Goal: Task Accomplishment & Management: Manage account settings

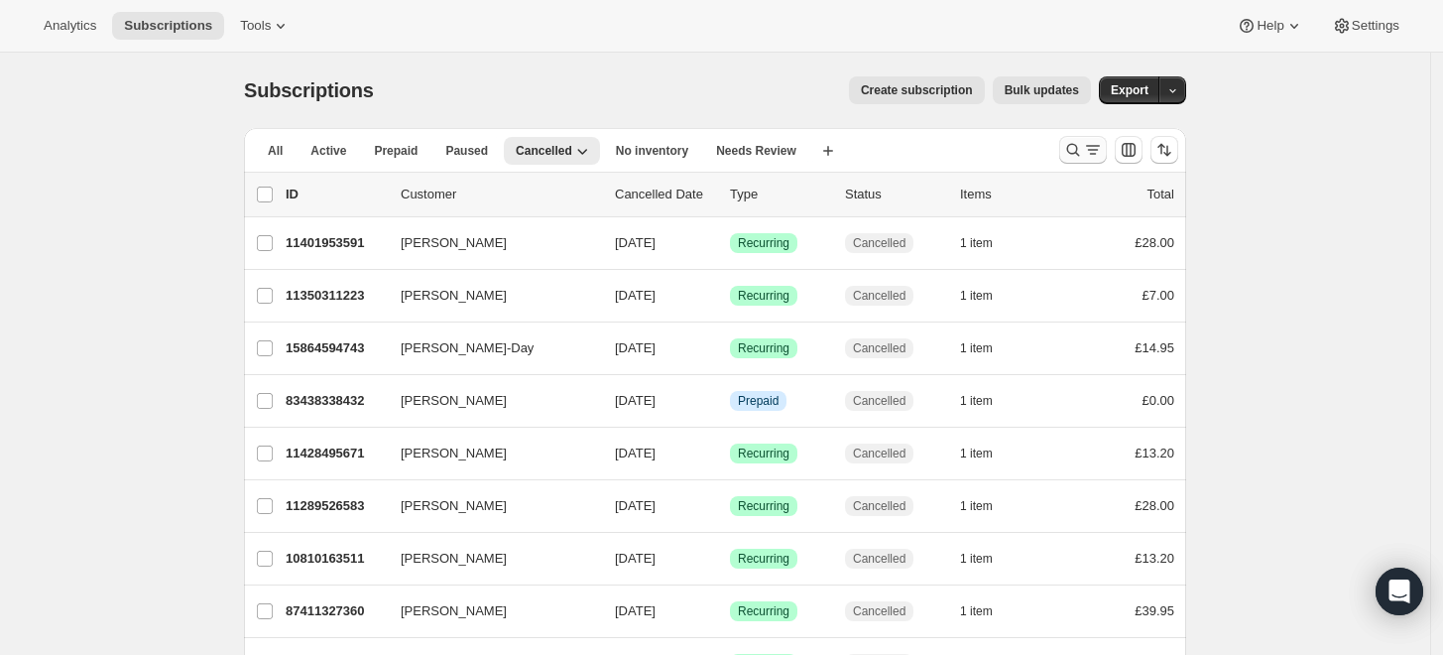
click at [1092, 155] on icon "Search and filter results" at bounding box center [1093, 150] width 20 height 20
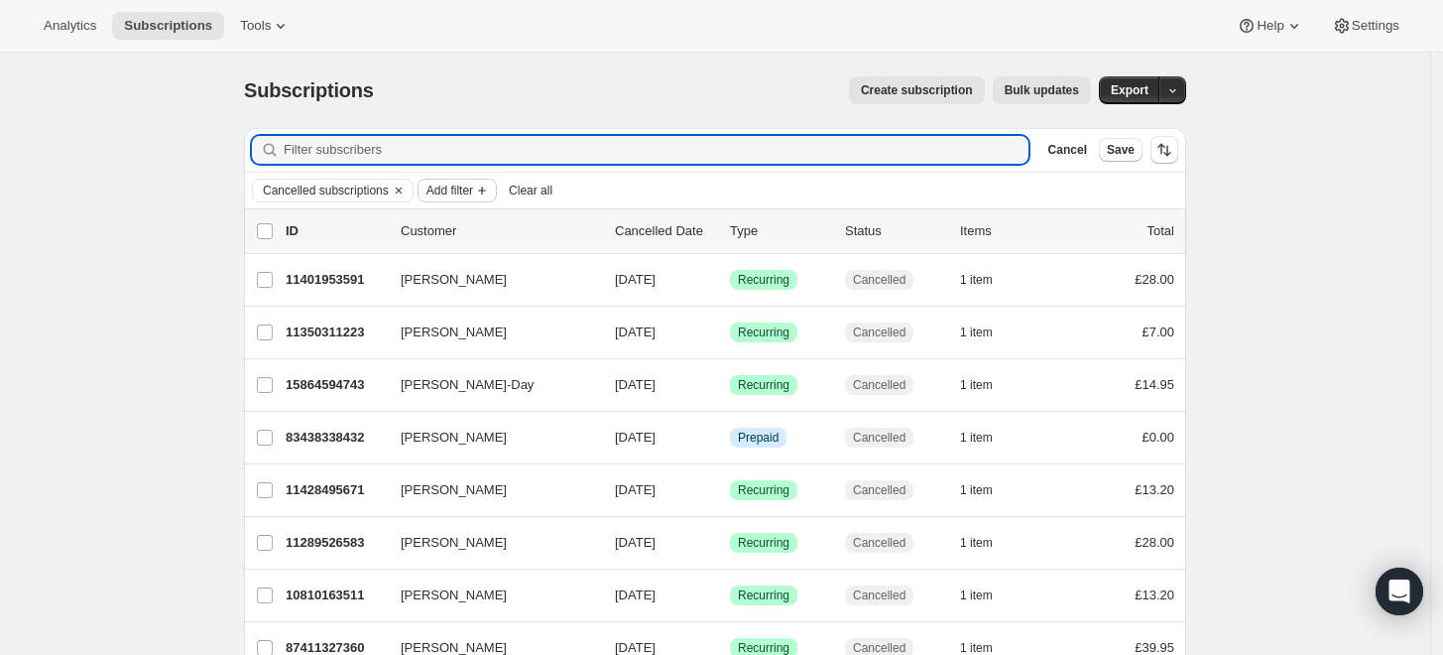
paste input "ca4eca@gmail.com"
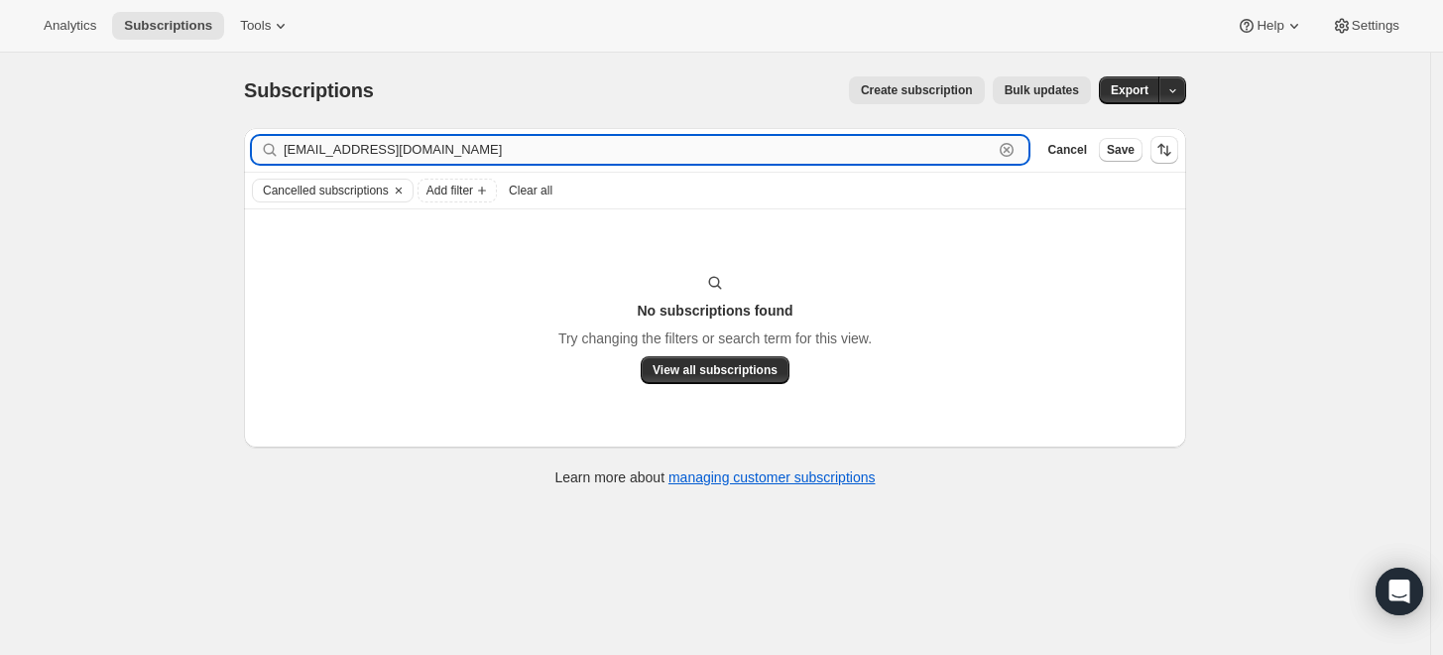
drag, startPoint x: 441, startPoint y: 152, endPoint x: 349, endPoint y: 152, distance: 92.2
click at [349, 152] on input "ca4eca@gmail.com" at bounding box center [638, 150] width 709 height 28
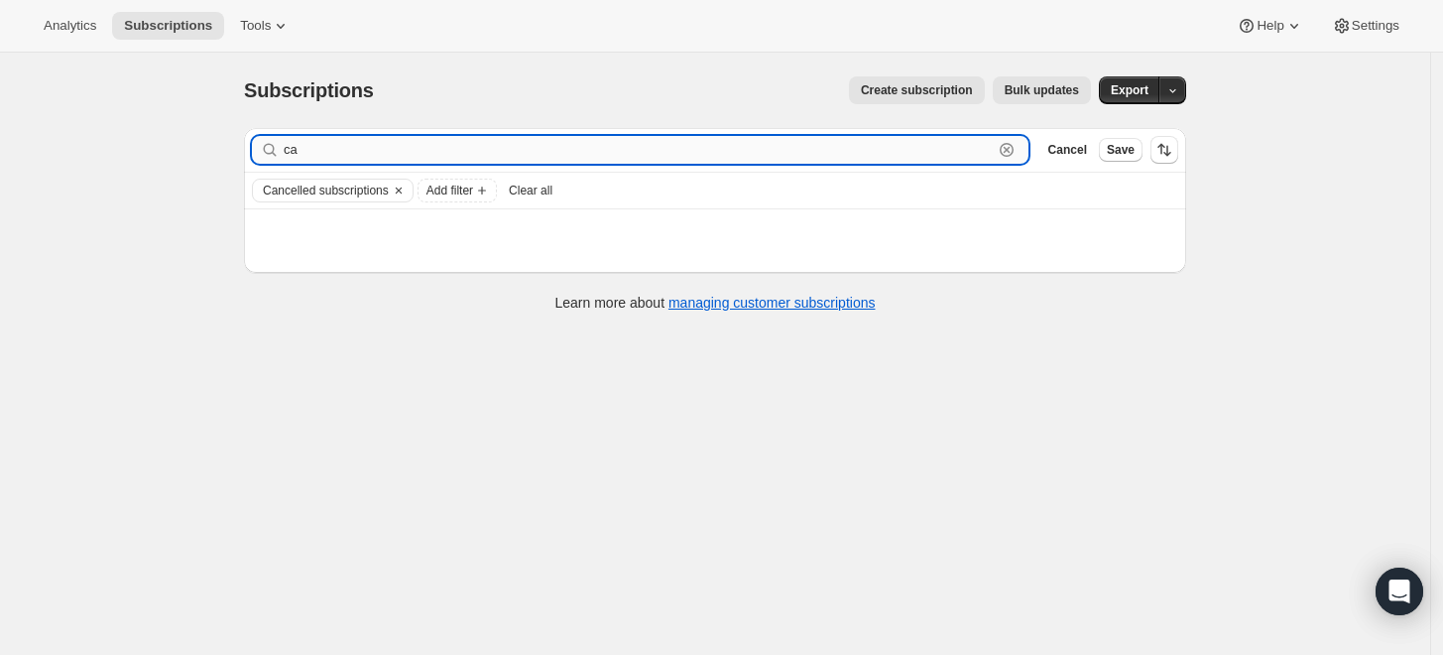
type input "c"
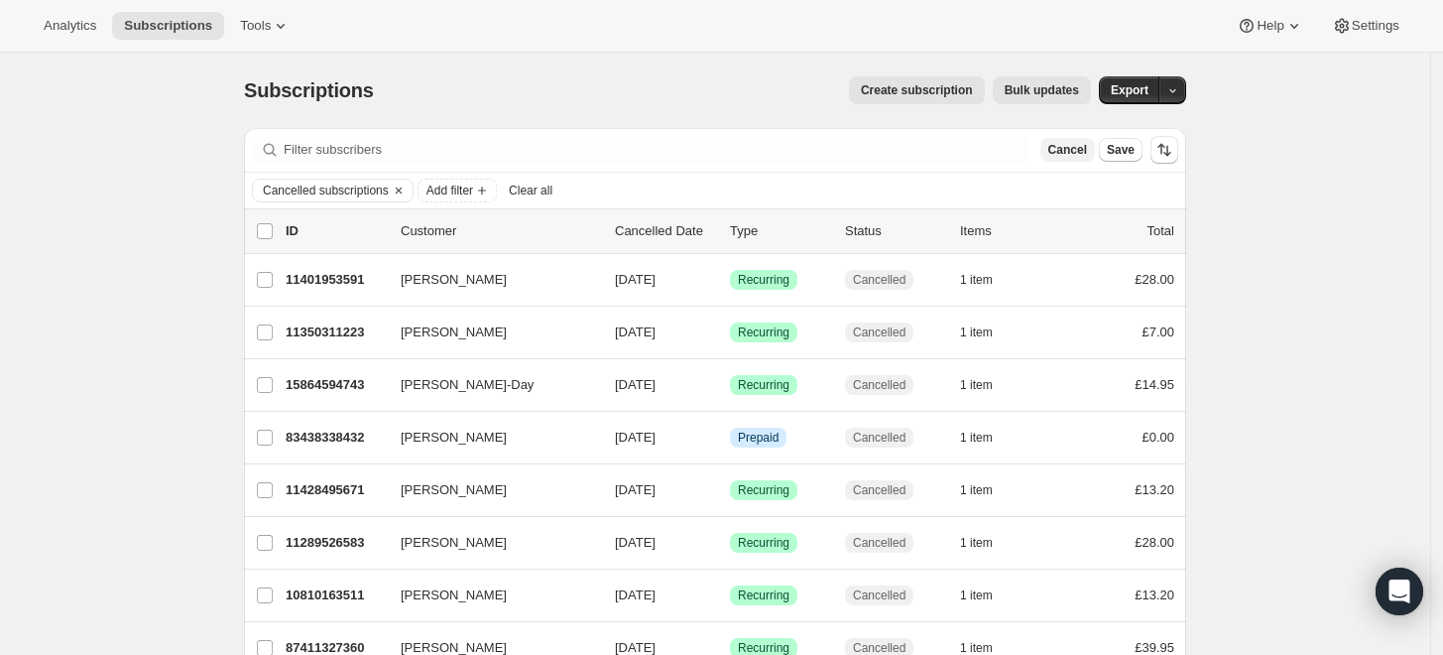
click at [1067, 149] on span "Cancel" at bounding box center [1067, 150] width 39 height 16
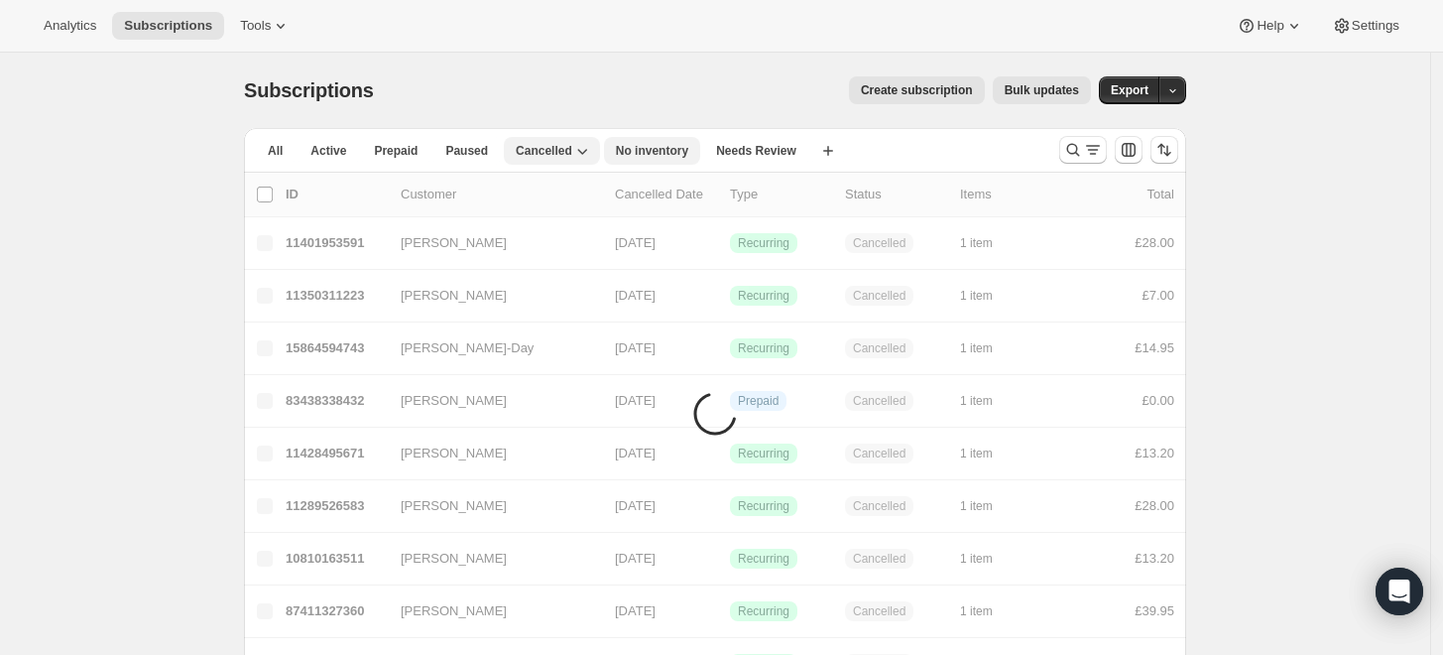
click at [638, 141] on button "No inventory" at bounding box center [652, 151] width 96 height 28
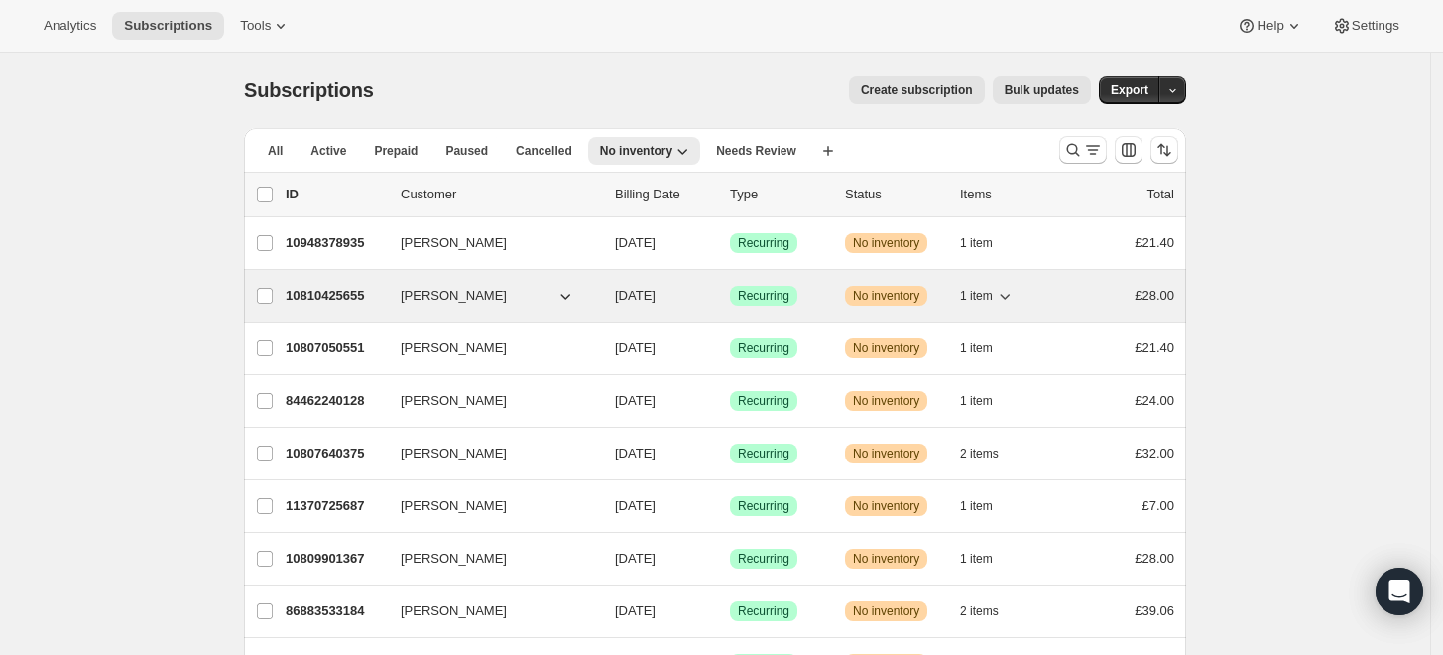
click at [349, 288] on p "10810425655" at bounding box center [335, 296] width 99 height 20
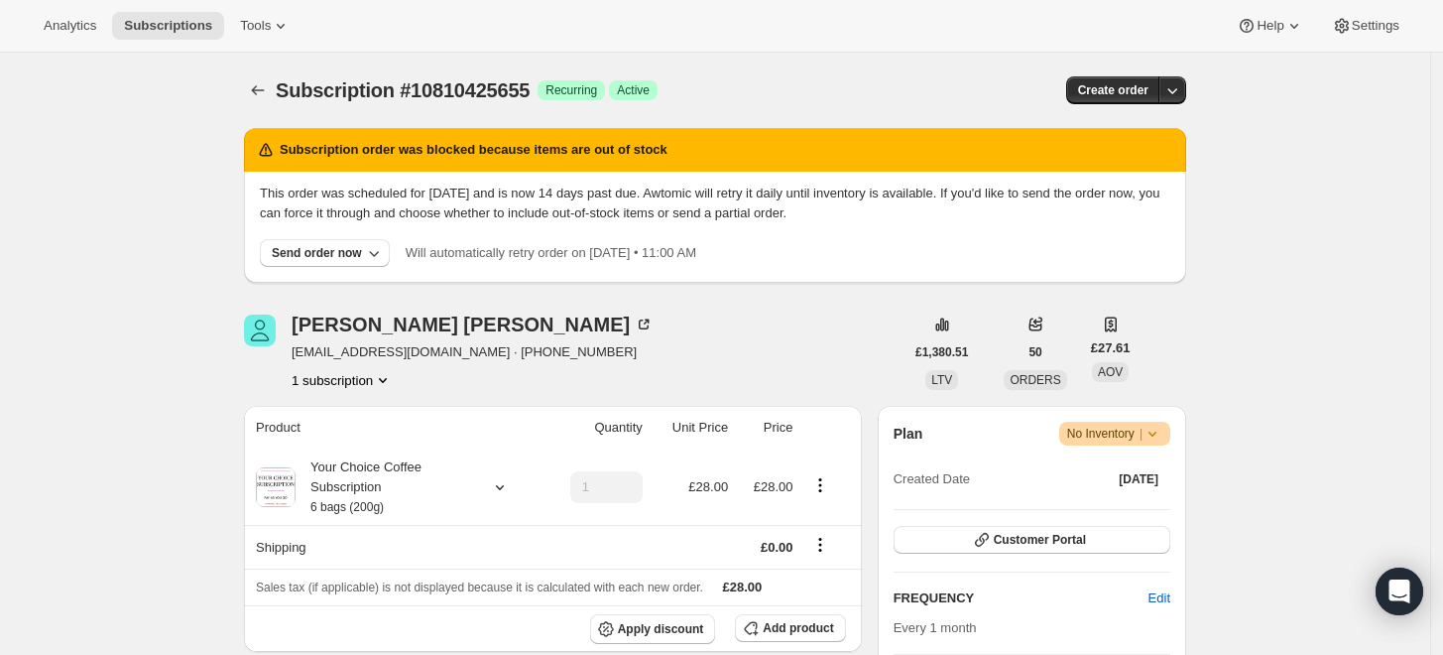
click at [1162, 429] on icon at bounding box center [1153, 434] width 20 height 20
click at [1181, 96] on icon "button" at bounding box center [1172, 90] width 20 height 20
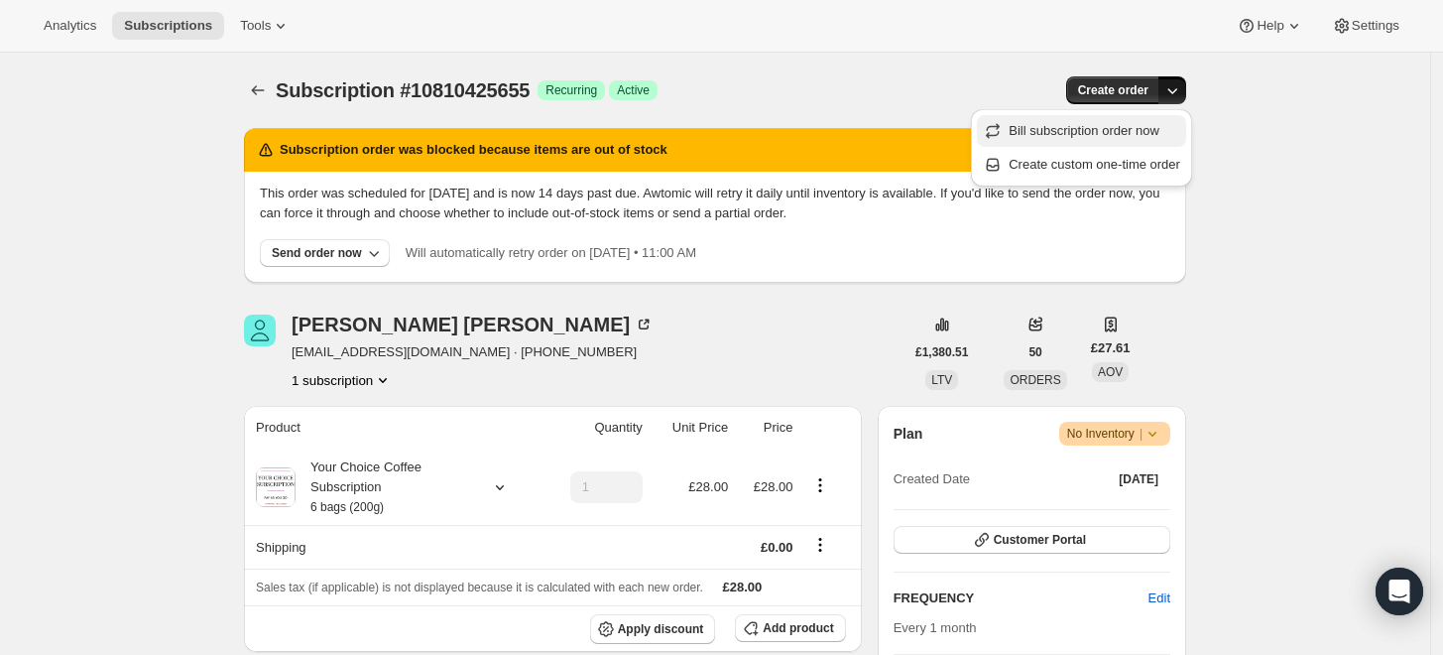
click at [1020, 127] on span "Bill subscription order now" at bounding box center [1084, 130] width 151 height 15
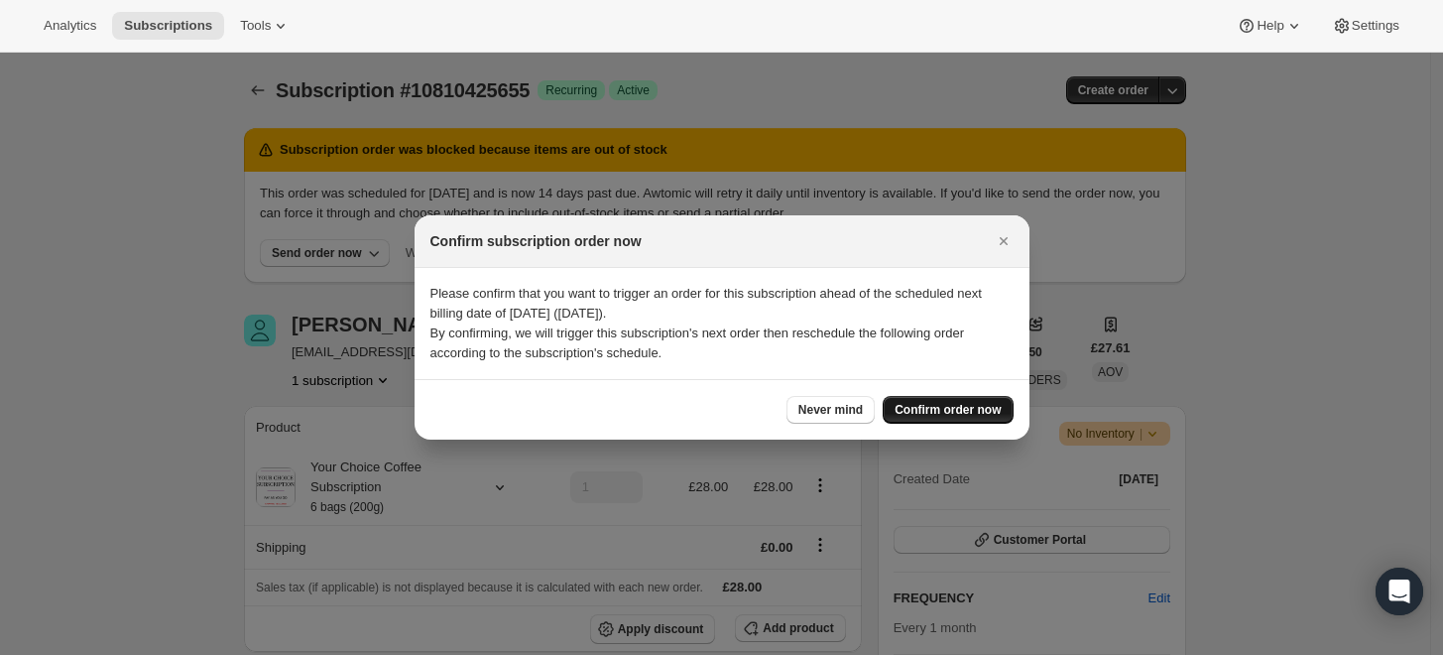
click at [937, 414] on span "Confirm order now" at bounding box center [948, 410] width 106 height 16
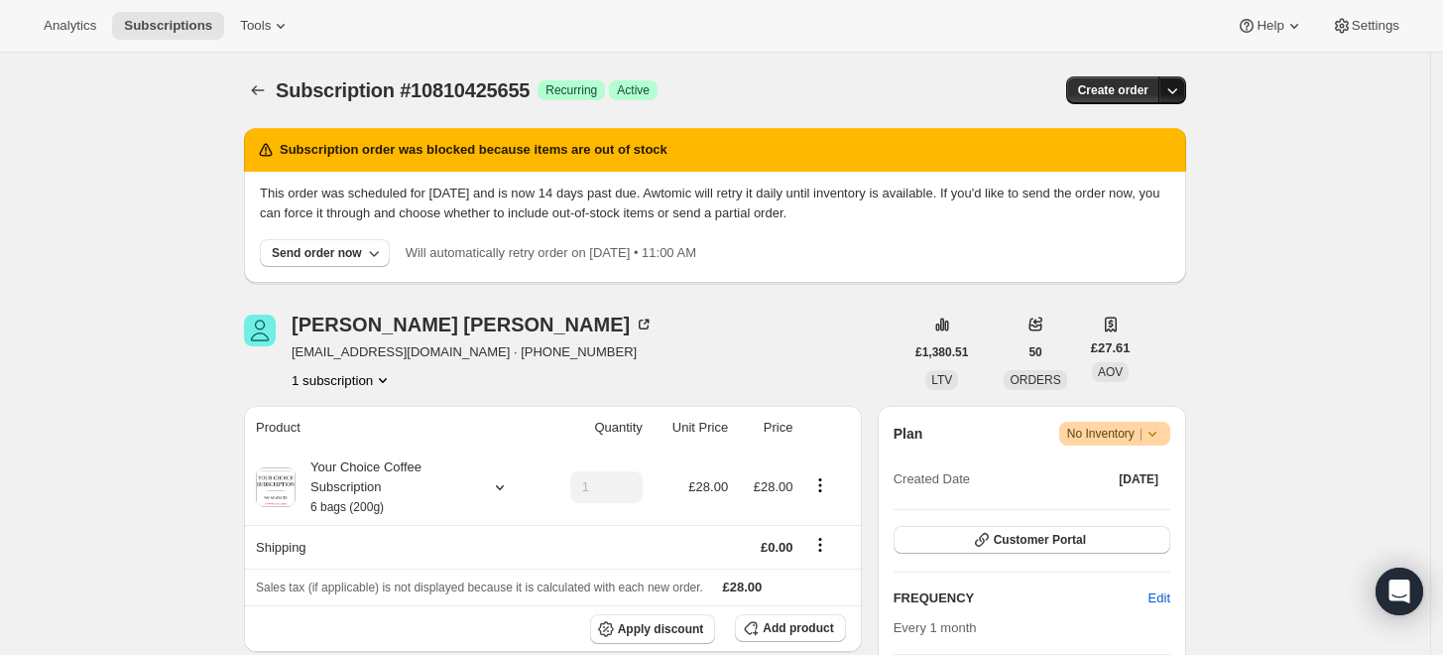
click at [1172, 91] on icon "button" at bounding box center [1172, 90] width 20 height 20
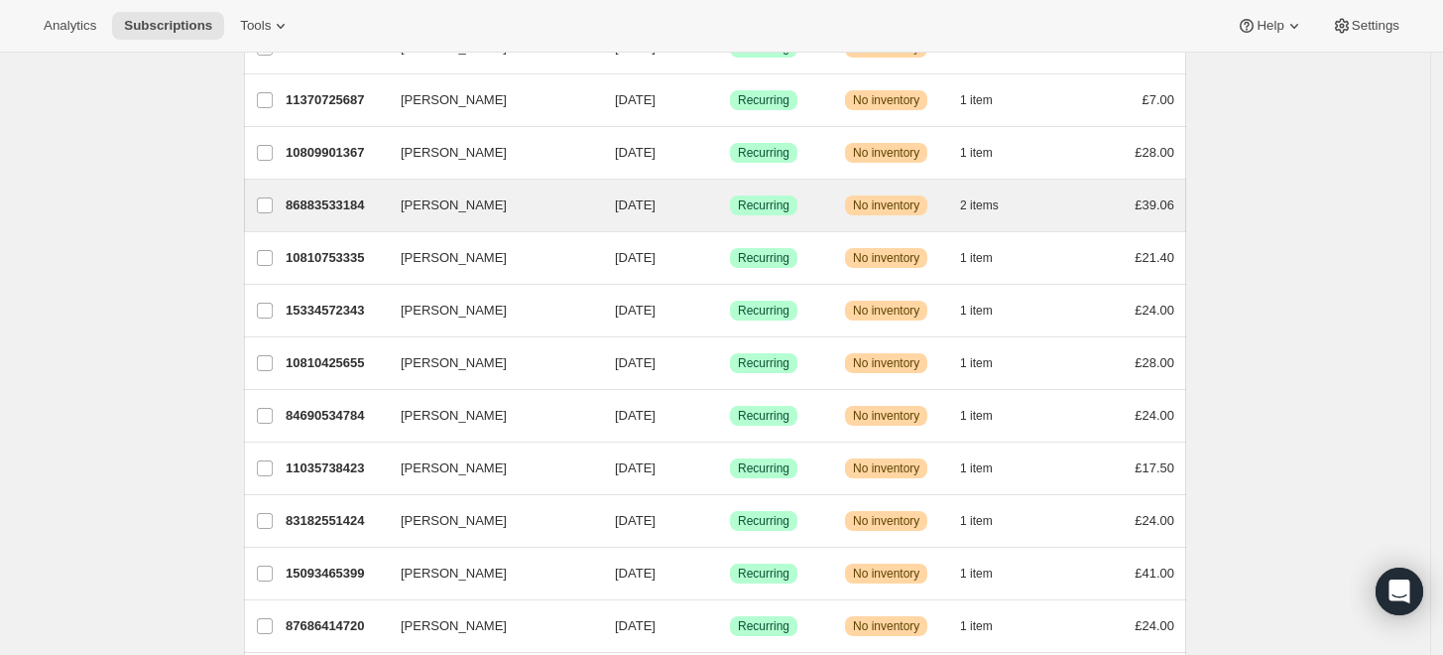
scroll to position [440, 0]
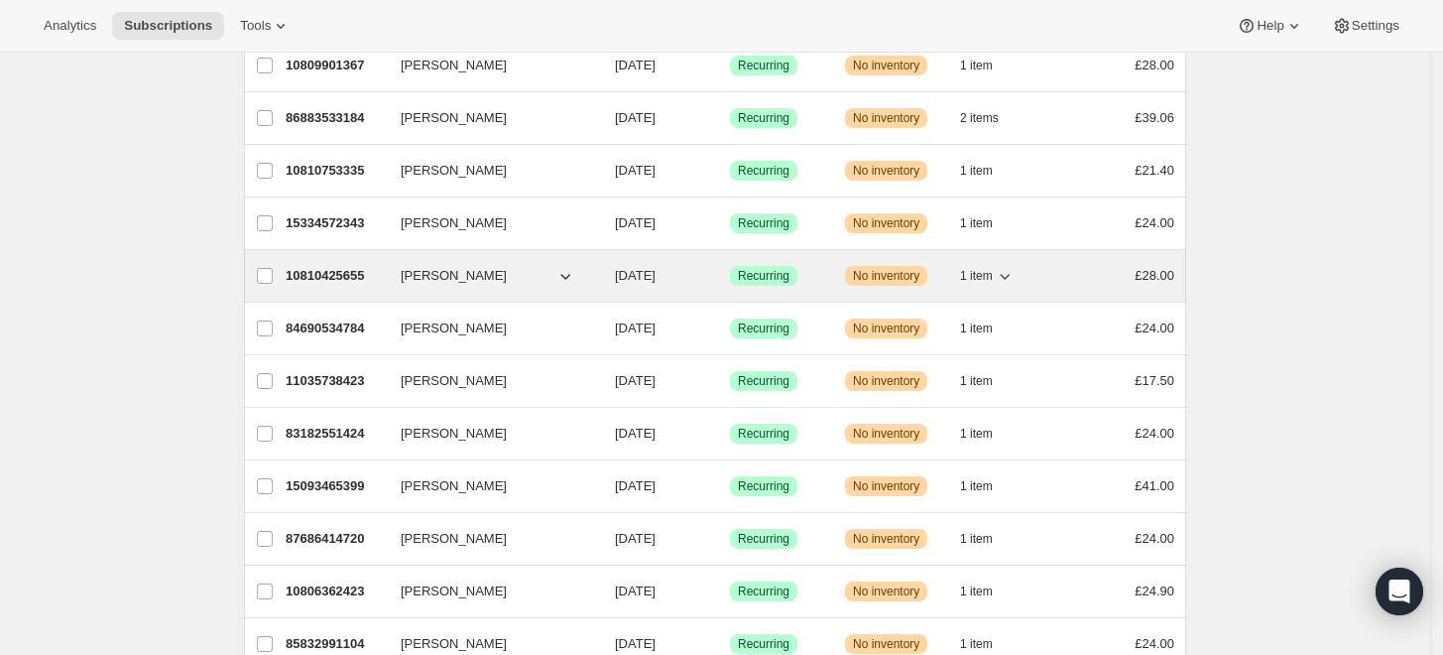
click at [326, 272] on p "10810425655" at bounding box center [335, 276] width 99 height 20
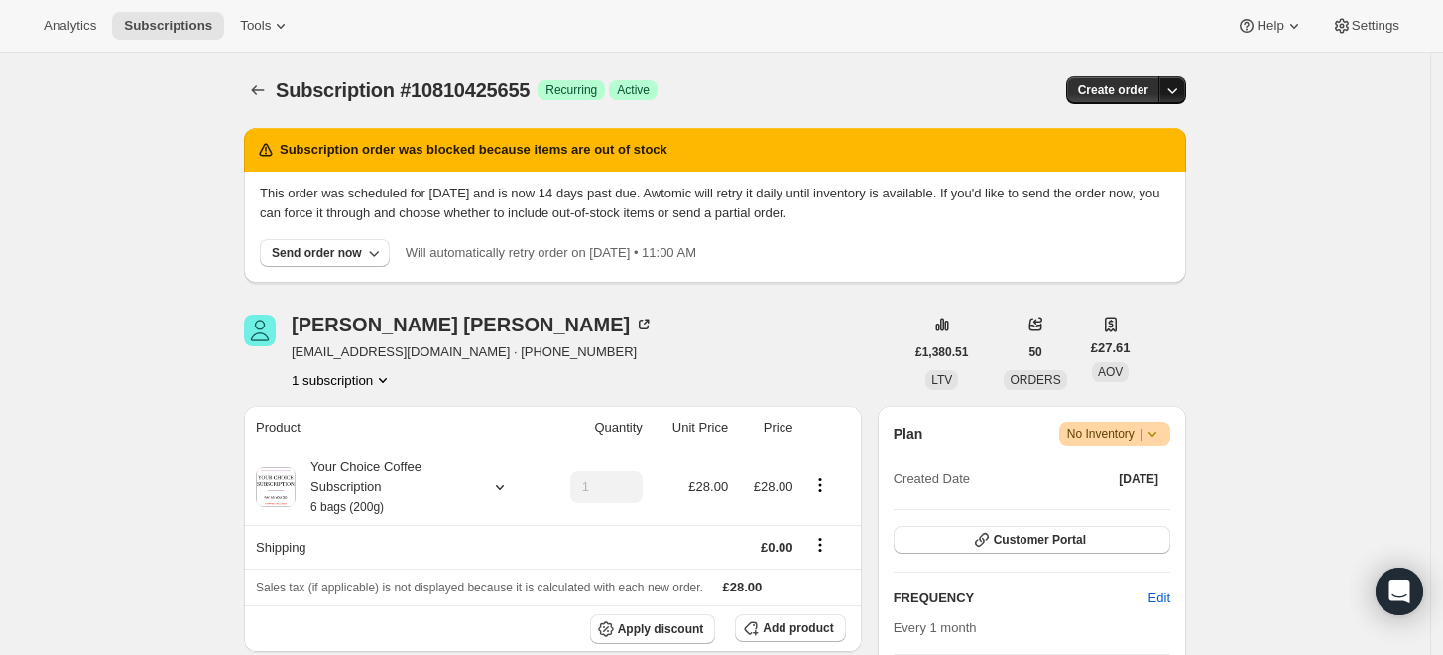
click at [1172, 87] on icon "button" at bounding box center [1172, 90] width 20 height 20
click at [339, 247] on div "Send order now" at bounding box center [317, 253] width 90 height 16
click at [305, 293] on span "Include sold-out items" at bounding box center [285, 293] width 125 height 15
